Goal: Transaction & Acquisition: Purchase product/service

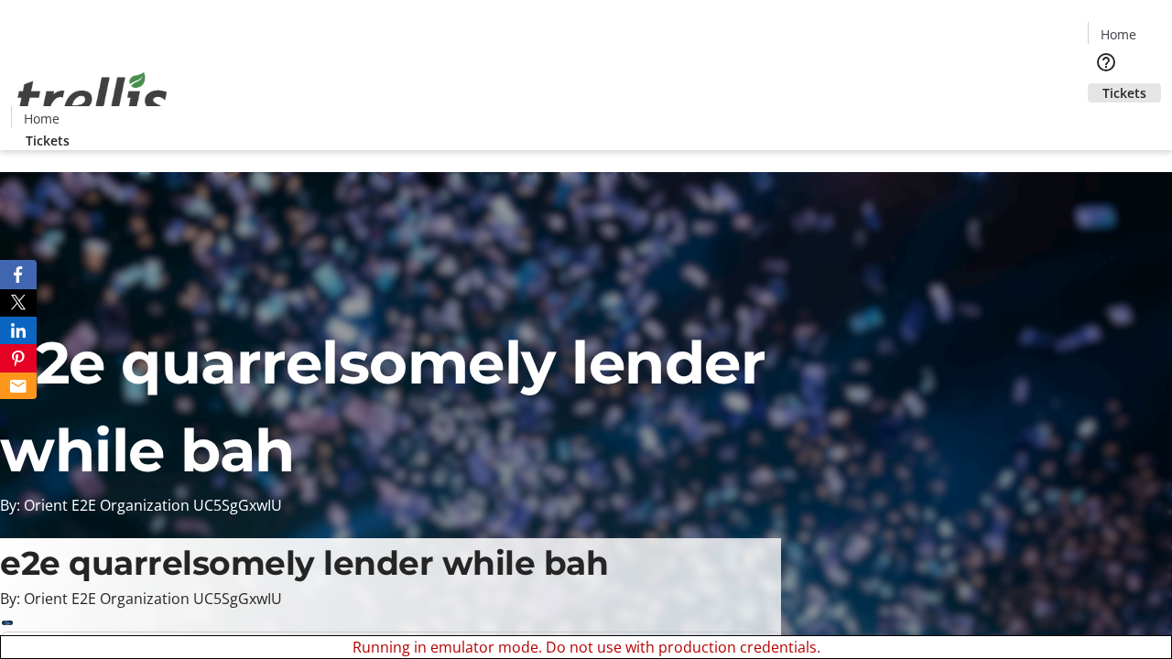
click at [1102, 83] on span "Tickets" at bounding box center [1124, 92] width 44 height 19
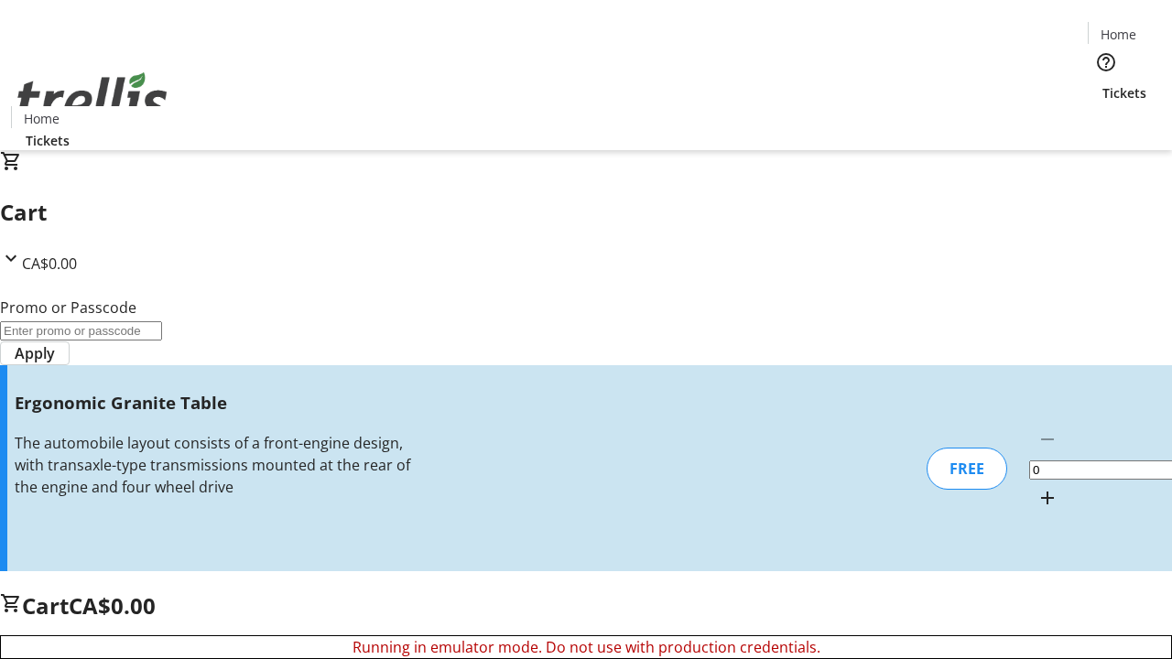
click at [1036, 487] on mat-icon "Increment by one" at bounding box center [1047, 498] width 22 height 22
type input "1"
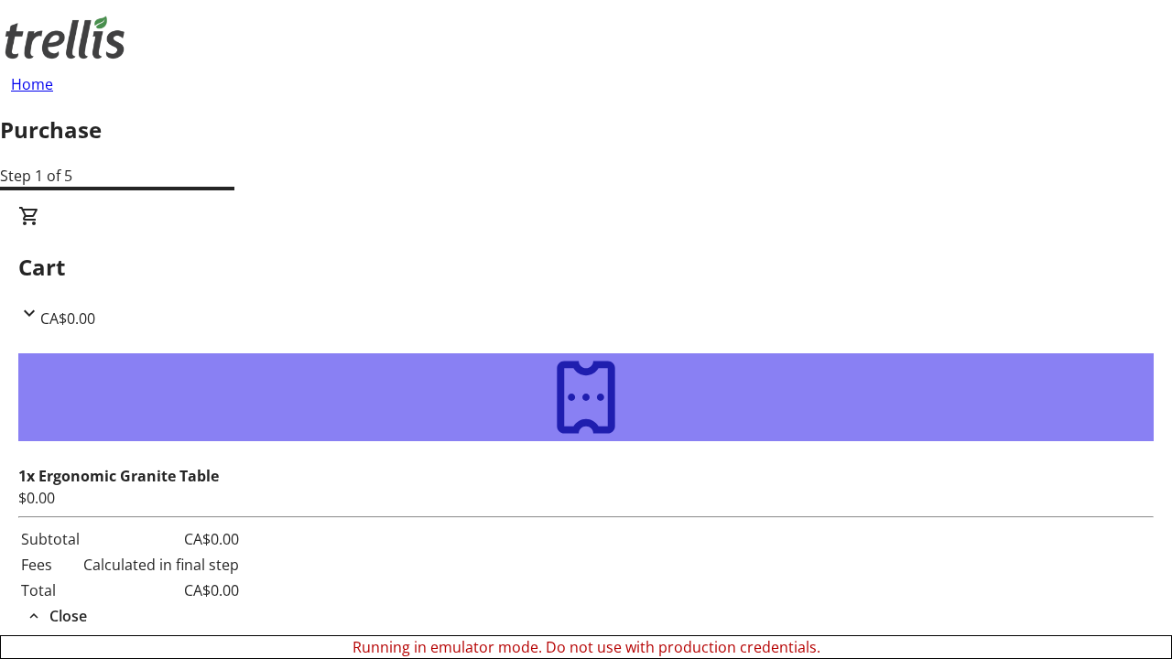
type input "[EMAIL_ADDRESS][DOMAIN_NAME]"
type input "Modesto"
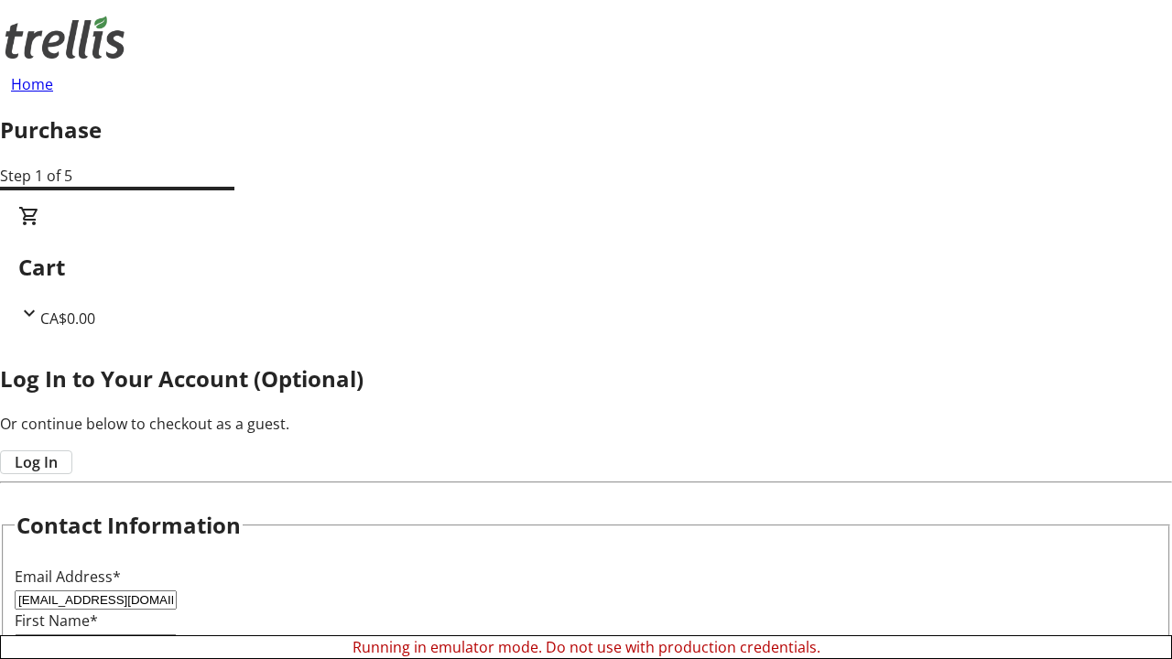
type input "Ledner"
